Goal: Transaction & Acquisition: Purchase product/service

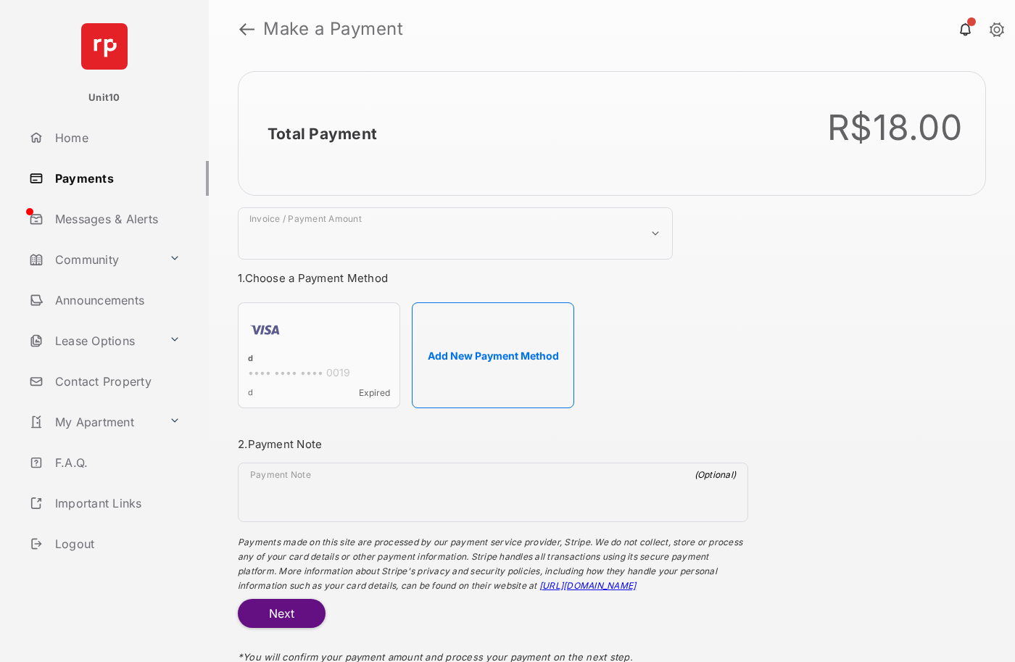
select select "***"
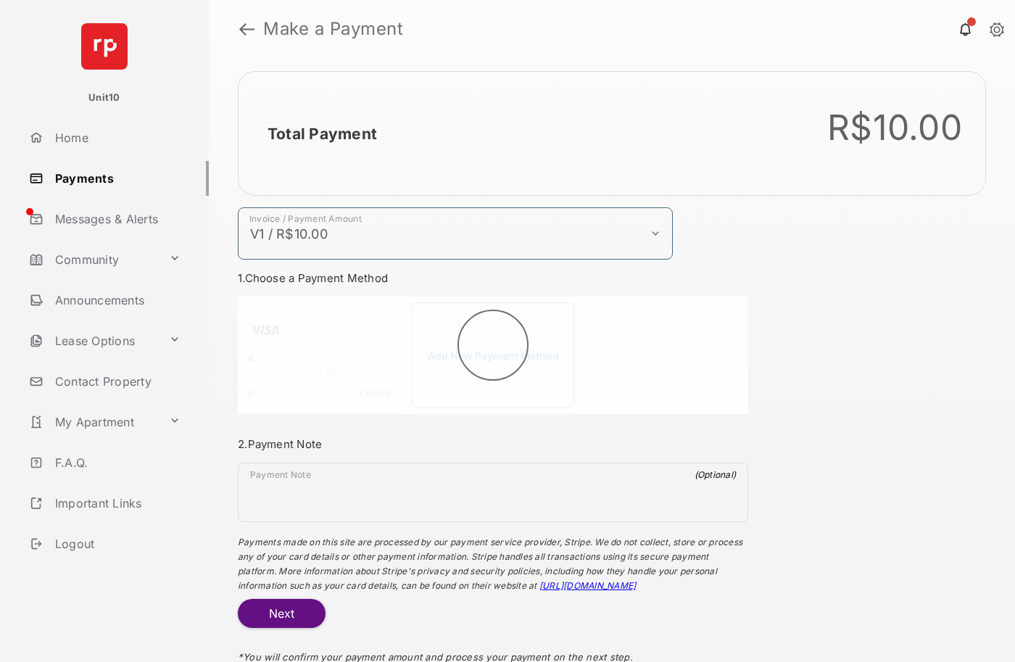
click at [321, 133] on h2 "Total Payment" at bounding box center [321, 134] width 109 height 18
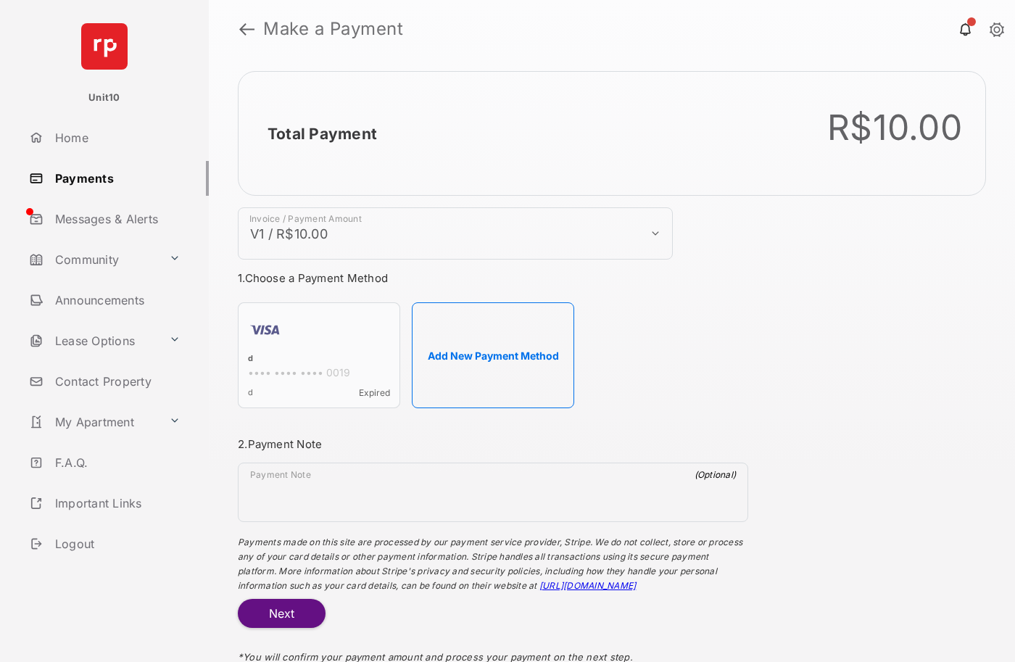
click at [321, 133] on h2 "Total Payment" at bounding box center [321, 134] width 109 height 18
click at [493, 355] on button "Add New Payment Method" at bounding box center [493, 355] width 162 height 106
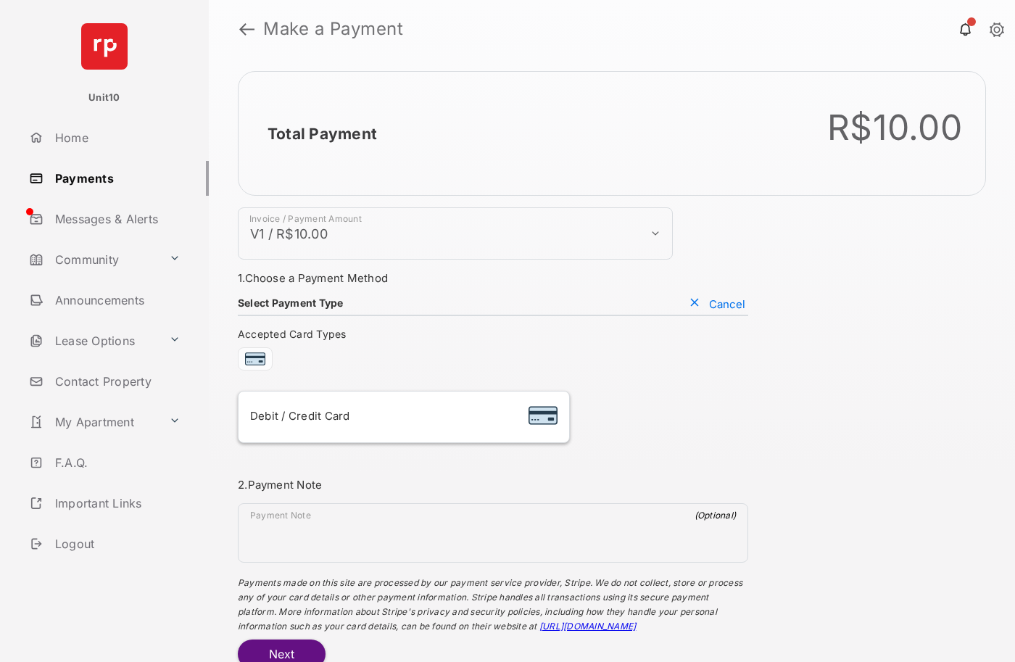
click at [403, 417] on div "Debit / Credit Card" at bounding box center [403, 417] width 307 height 28
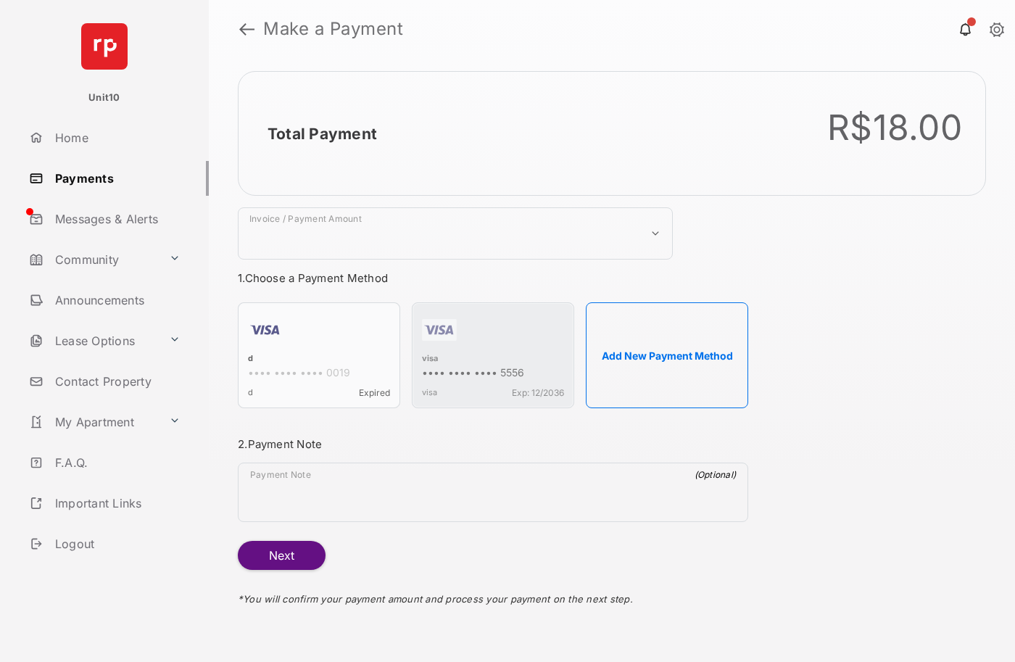
click at [333, 29] on strong "Make a Payment" at bounding box center [333, 28] width 140 height 17
click at [321, 133] on h2 "Total Payment" at bounding box center [321, 134] width 109 height 18
click at [430, 360] on div "visa" at bounding box center [493, 359] width 142 height 13
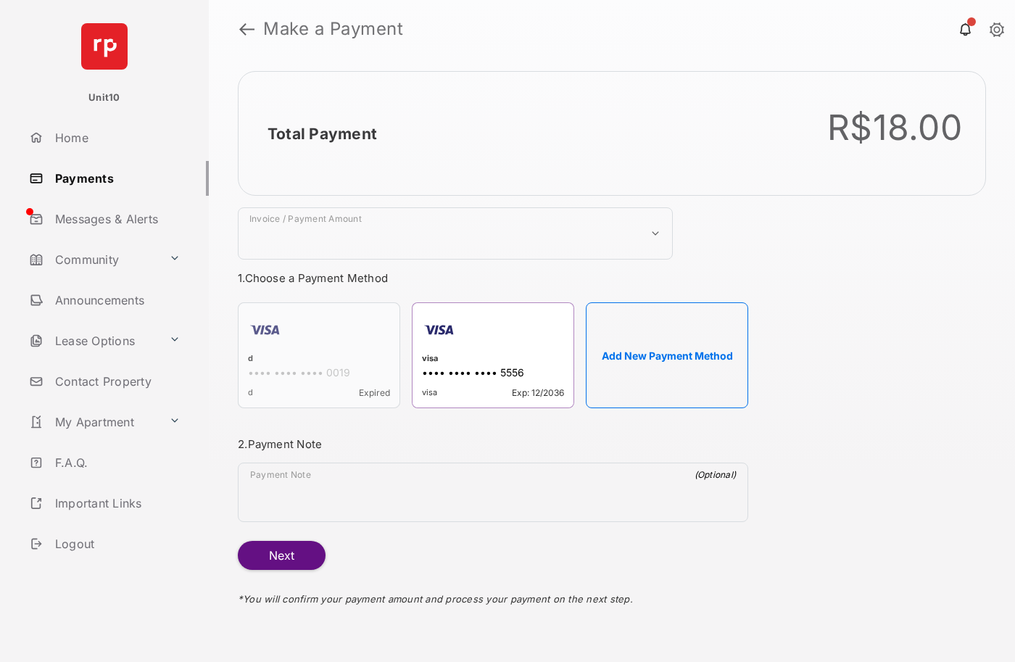
select select "***"
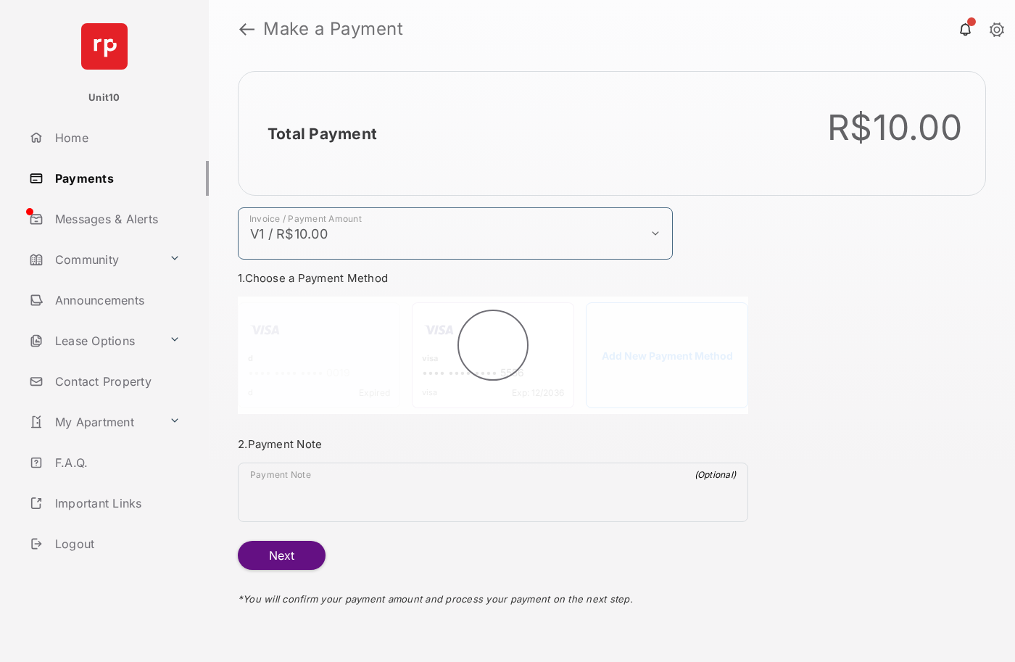
click at [321, 133] on h2 "Total Payment" at bounding box center [321, 134] width 109 height 18
click at [281, 555] on button "Next" at bounding box center [282, 555] width 88 height 29
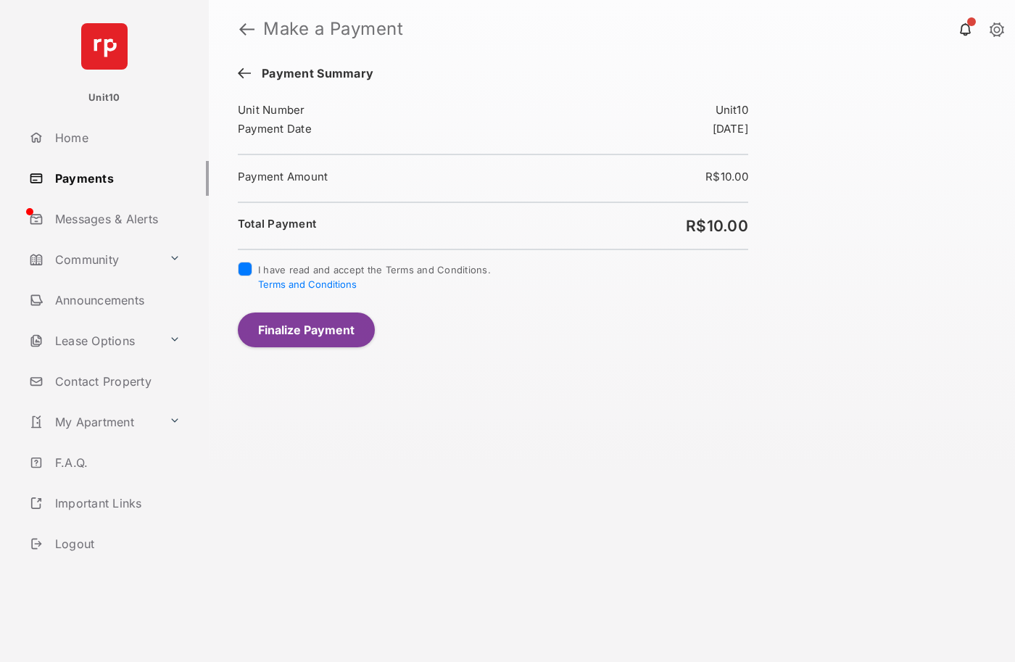
click at [306, 329] on button "Finalize Payment" at bounding box center [306, 329] width 137 height 35
